Goal: Find contact information: Find contact information

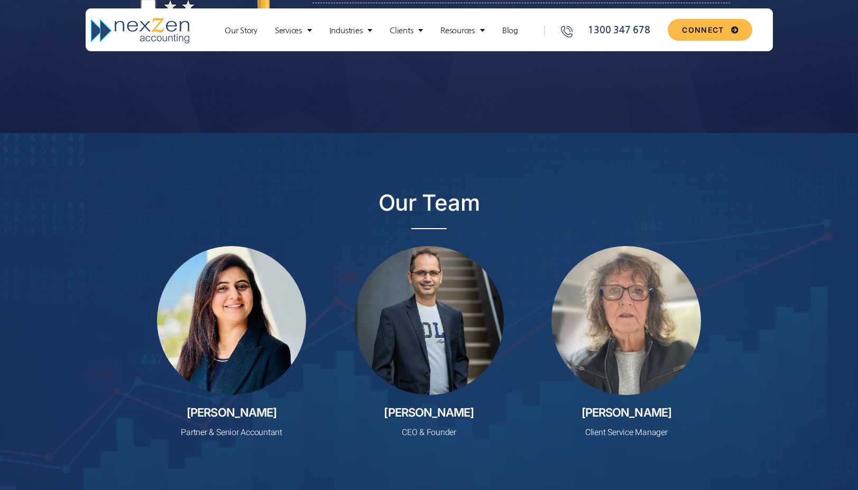
scroll to position [3733, 0]
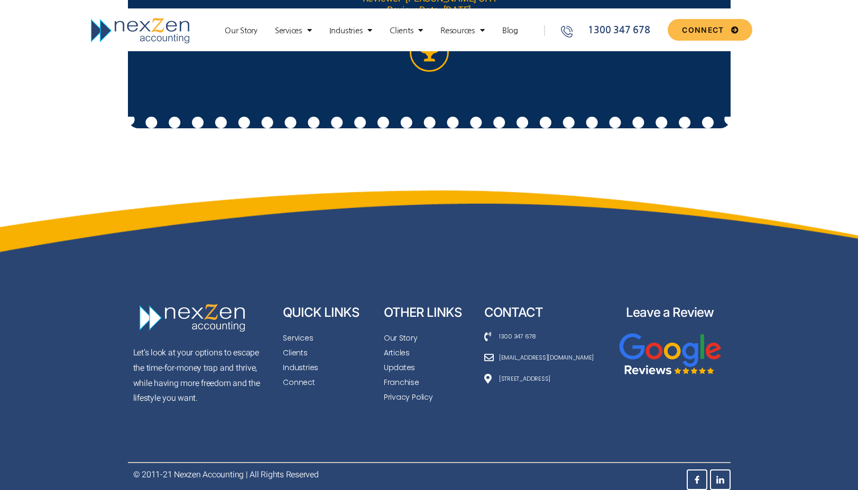
click at [660, 366] on img at bounding box center [669, 356] width 102 height 51
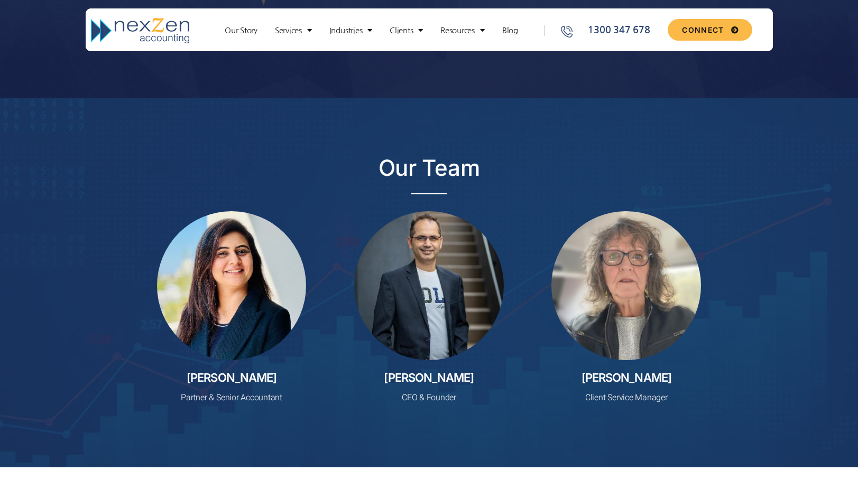
scroll to position [2715, 0]
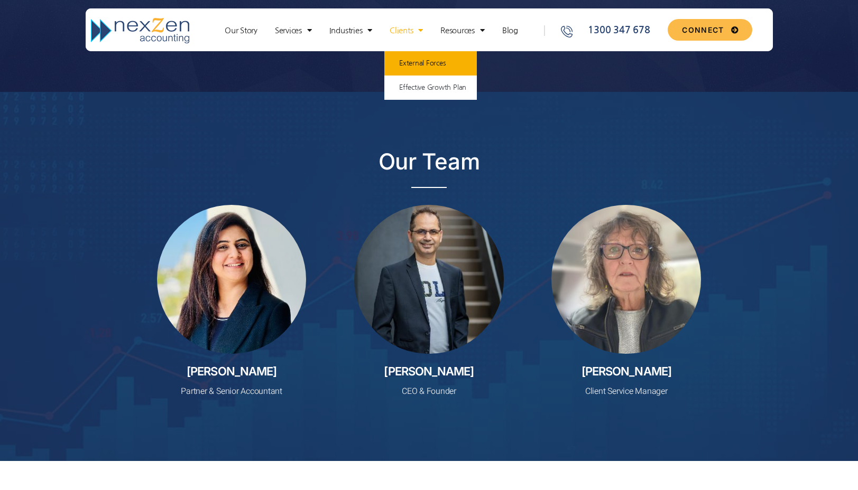
click at [432, 65] on link "External Forces" at bounding box center [430, 63] width 92 height 24
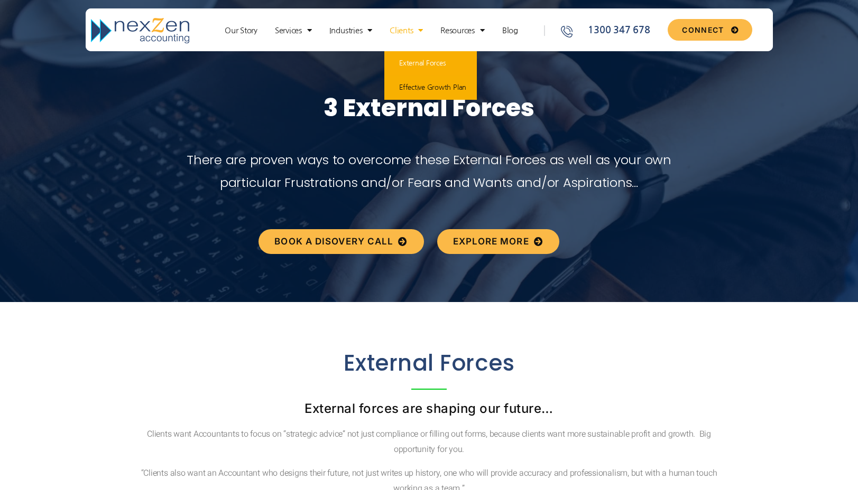
click at [428, 91] on link "Effective Growth Plan" at bounding box center [430, 88] width 92 height 24
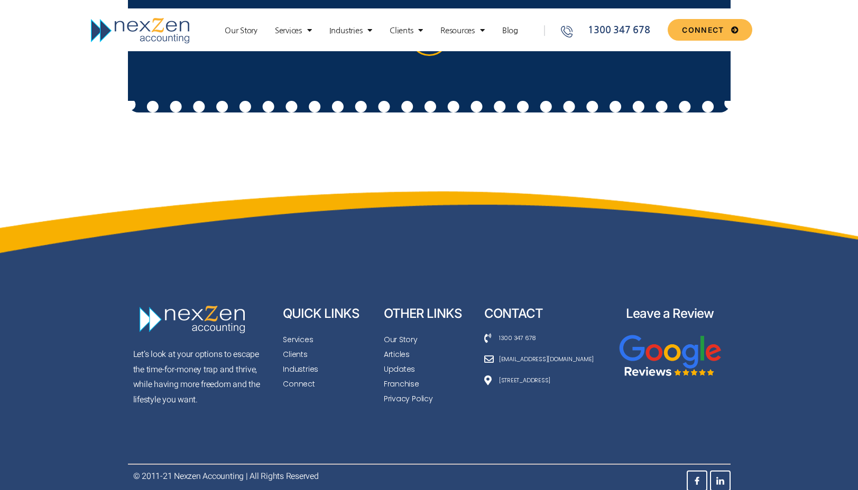
scroll to position [3659, 0]
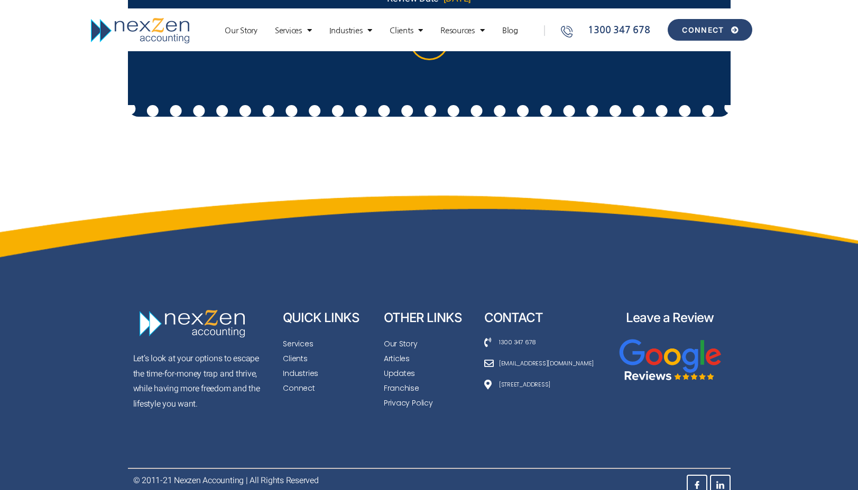
click at [707, 30] on span "CONNECT" at bounding box center [703, 29] width 42 height 7
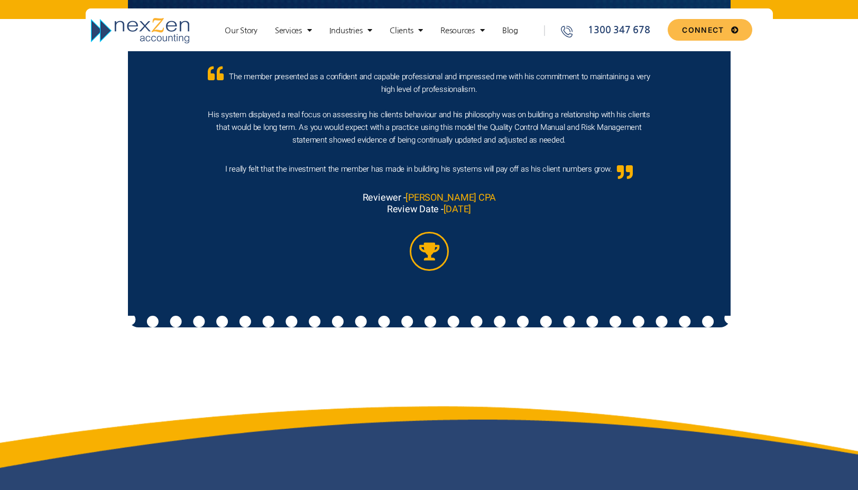
scroll to position [3033, 0]
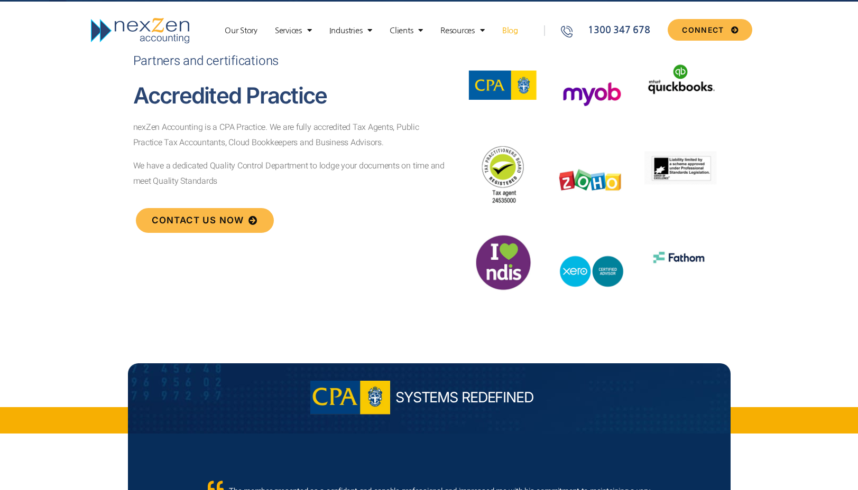
click at [508, 32] on link "Blog" at bounding box center [510, 30] width 26 height 11
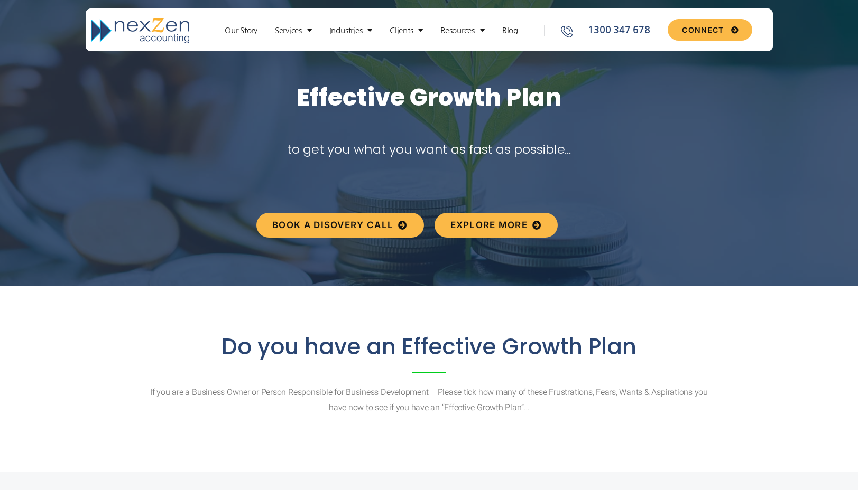
scroll to position [11, 0]
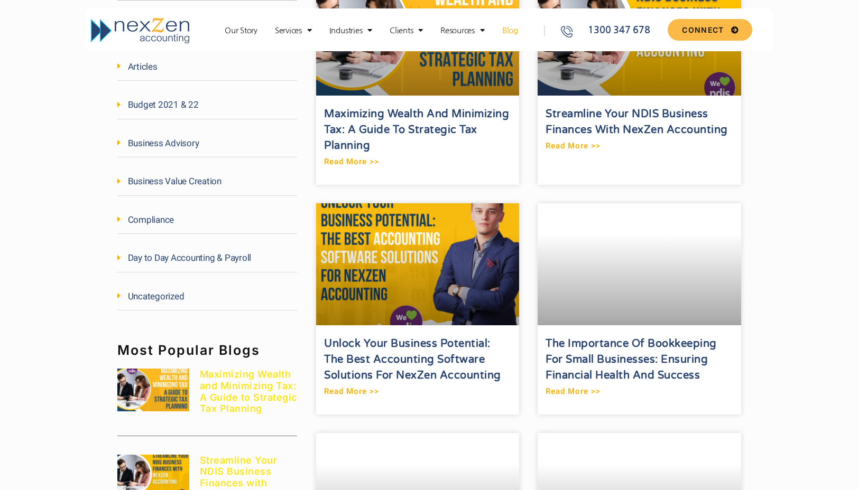
scroll to position [704, 0]
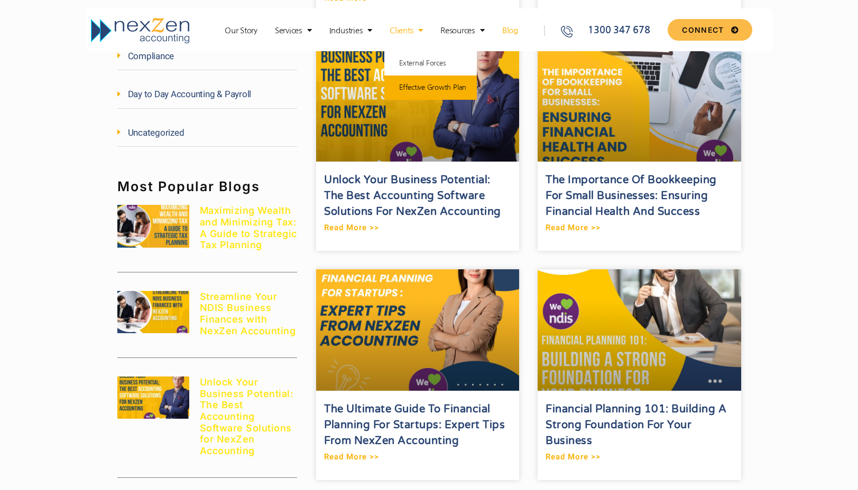
click at [426, 90] on link "Effective Growth Plan" at bounding box center [430, 88] width 92 height 24
click at [419, 30] on span "Menu" at bounding box center [418, 30] width 10 height 18
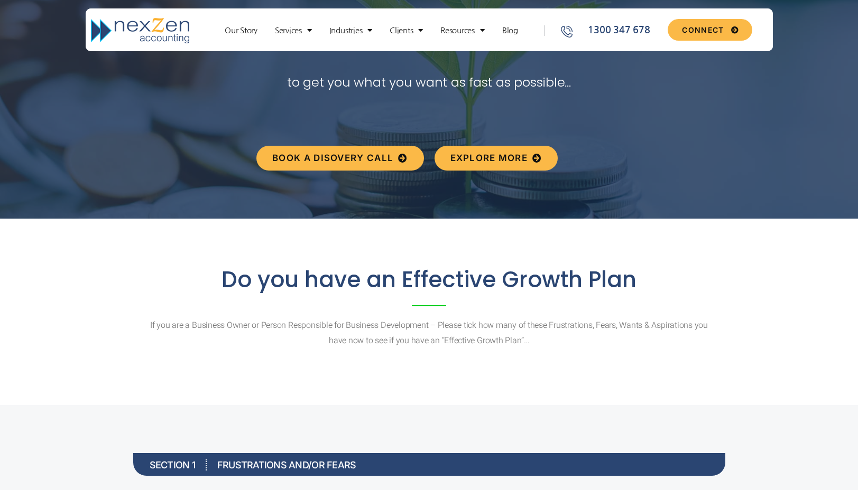
scroll to position [53, 0]
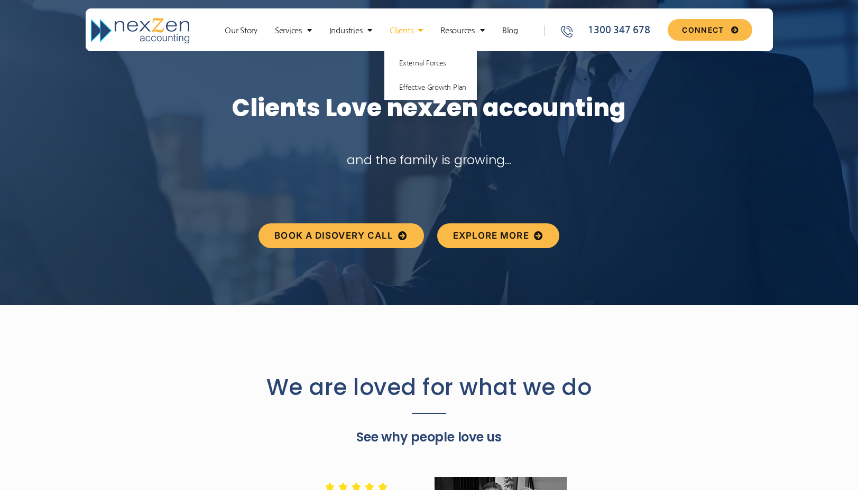
click at [421, 32] on span "Menu" at bounding box center [418, 30] width 10 height 18
click at [422, 66] on link "External Forces" at bounding box center [430, 63] width 92 height 24
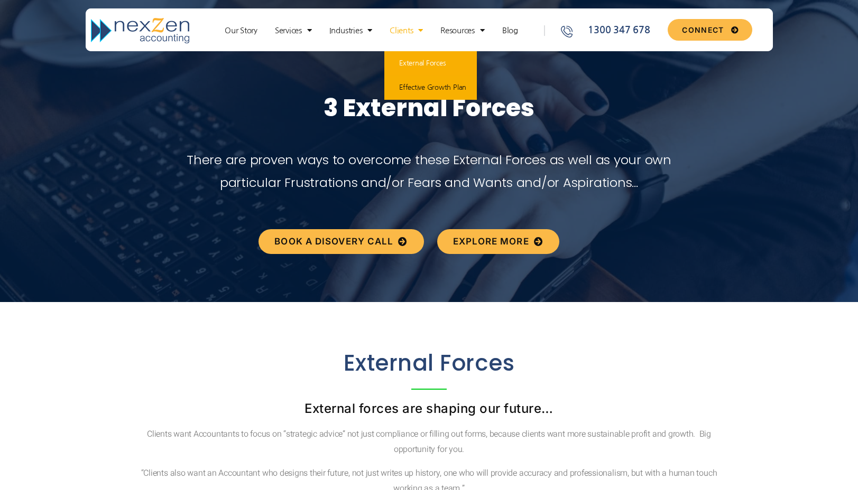
click at [441, 89] on link "Effective Growth Plan" at bounding box center [430, 88] width 92 height 24
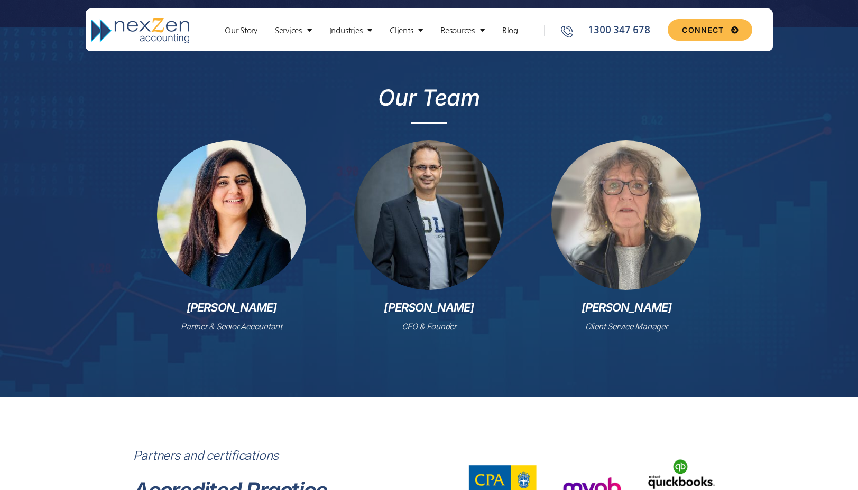
scroll to position [2182, 0]
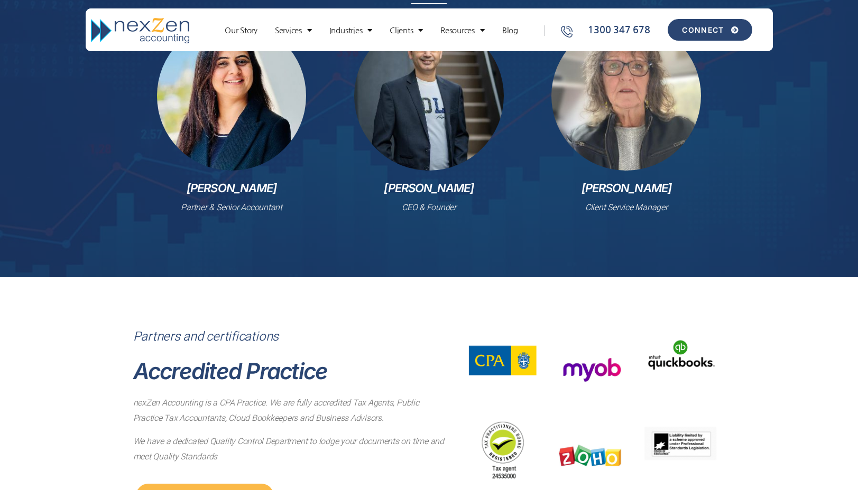
scroll to position [2182, 0]
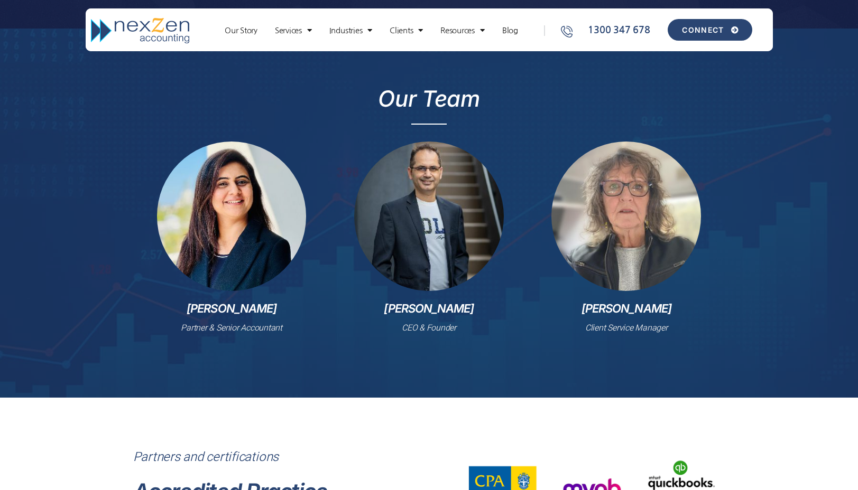
click at [710, 29] on span "CONNECT" at bounding box center [703, 29] width 42 height 7
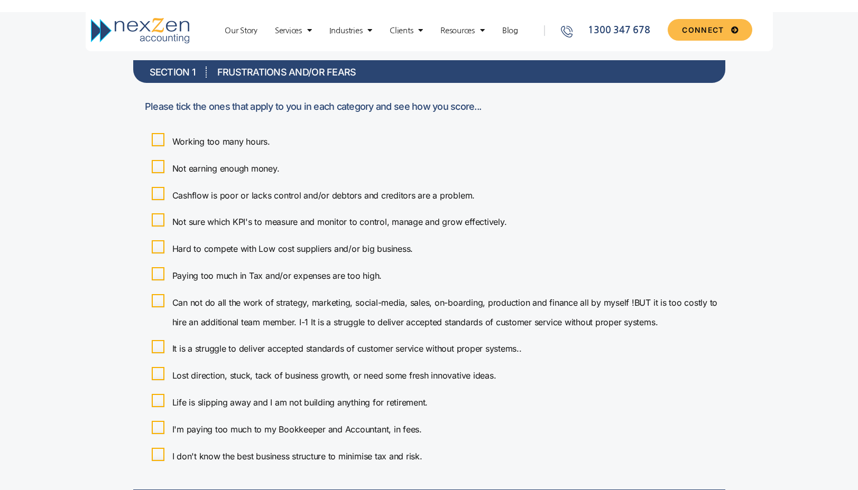
scroll to position [0, 0]
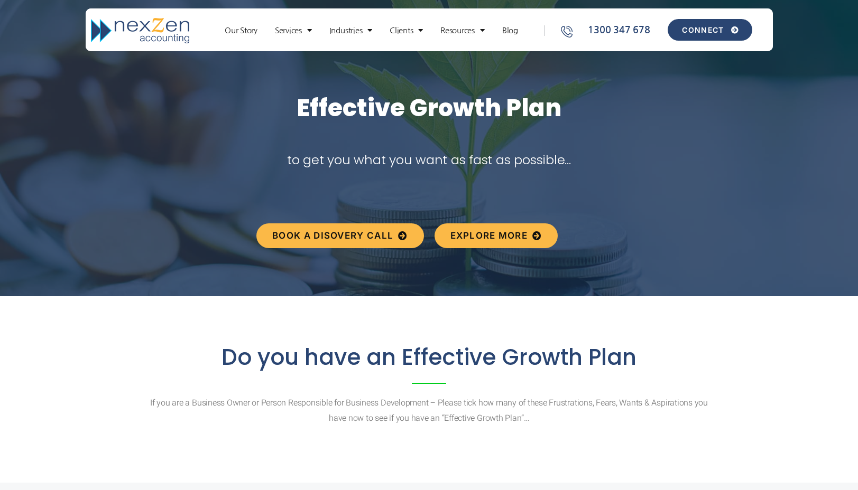
click at [681, 35] on link "CONNECT" at bounding box center [709, 30] width 84 height 22
